Goal: Find specific page/section: Find specific page/section

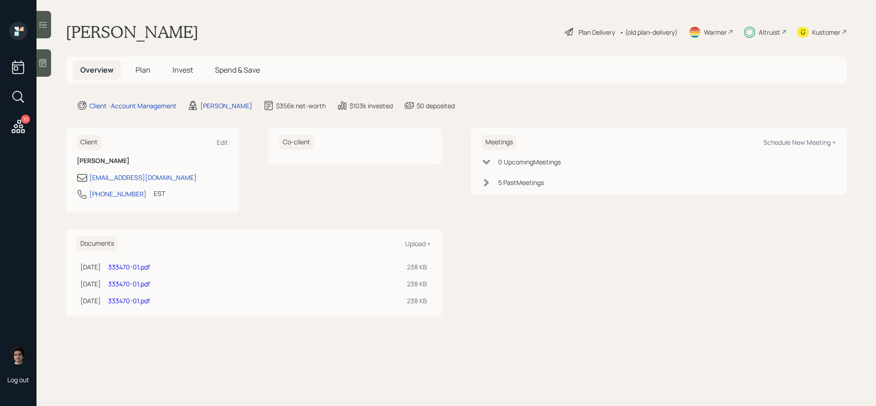
click at [769, 37] on div "Altruist" at bounding box center [765, 32] width 42 height 20
